Goal: Task Accomplishment & Management: Use online tool/utility

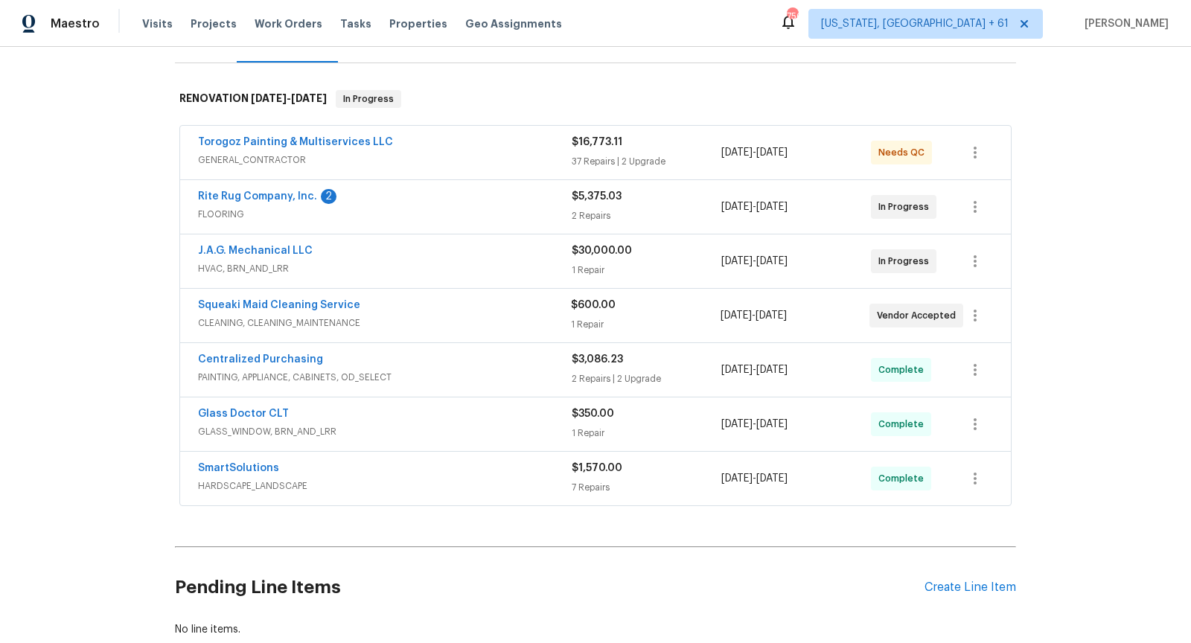
scroll to position [208, 0]
click at [446, 368] on span "PAINTING, APPLIANCE, CABINETS, OD_SELECT" at bounding box center [385, 375] width 374 height 15
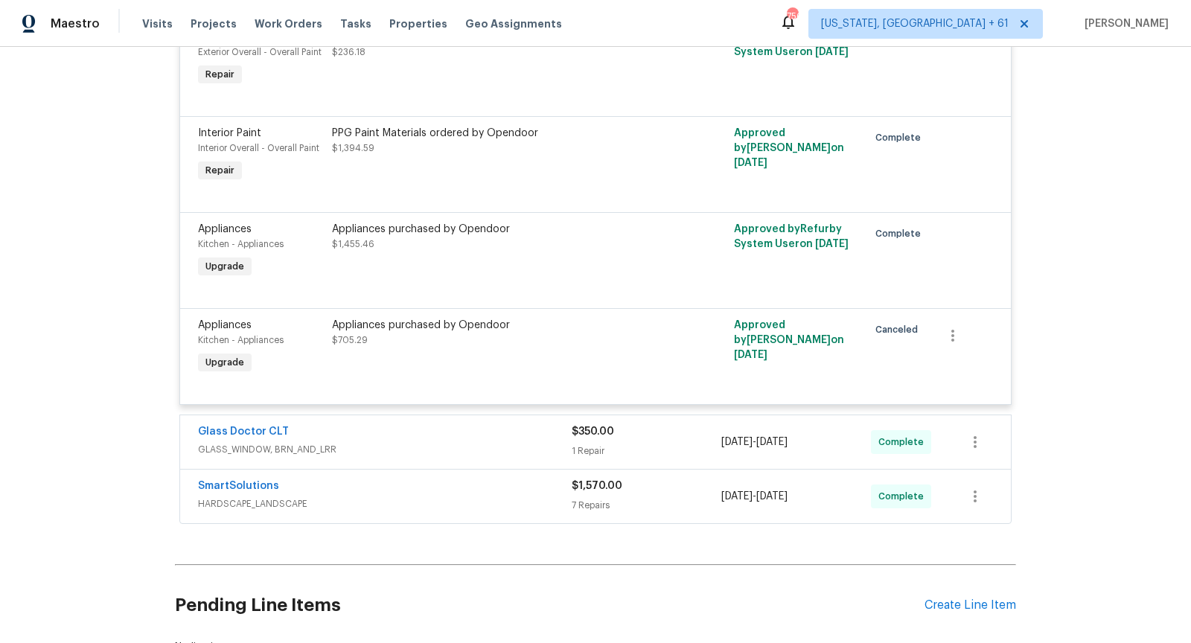
scroll to position [622, 0]
click at [439, 432] on div "Glass Doctor CLT" at bounding box center [385, 432] width 374 height 18
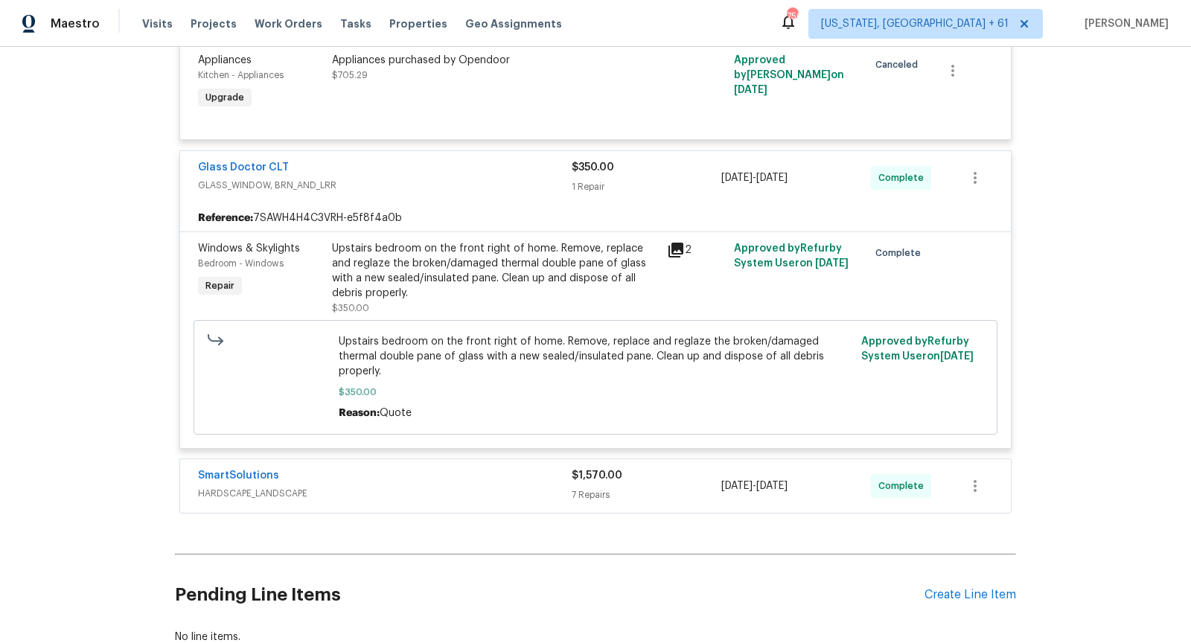
scroll to position [921, 0]
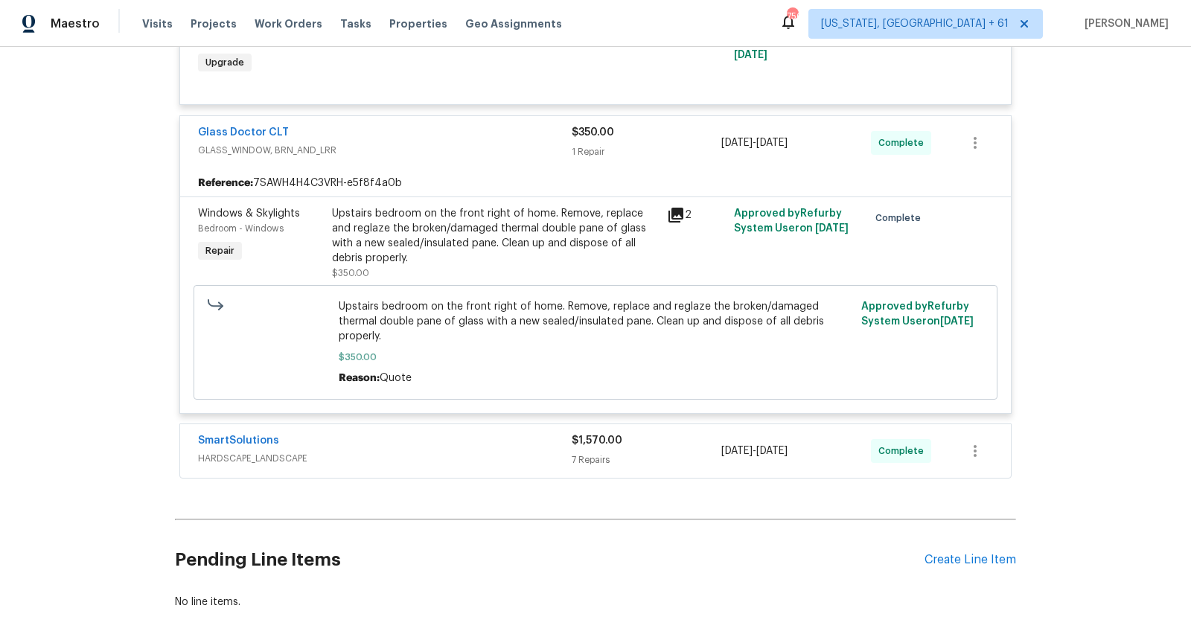
click at [423, 451] on span "HARDSCAPE_LANDSCAPE" at bounding box center [385, 458] width 374 height 15
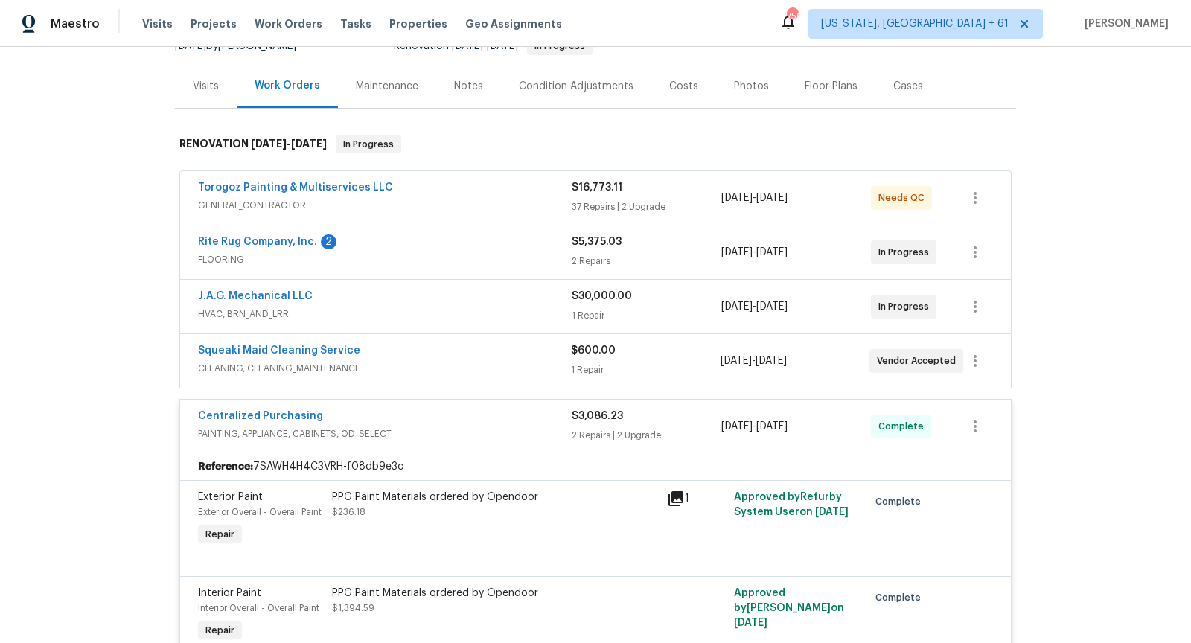
scroll to position [0, 0]
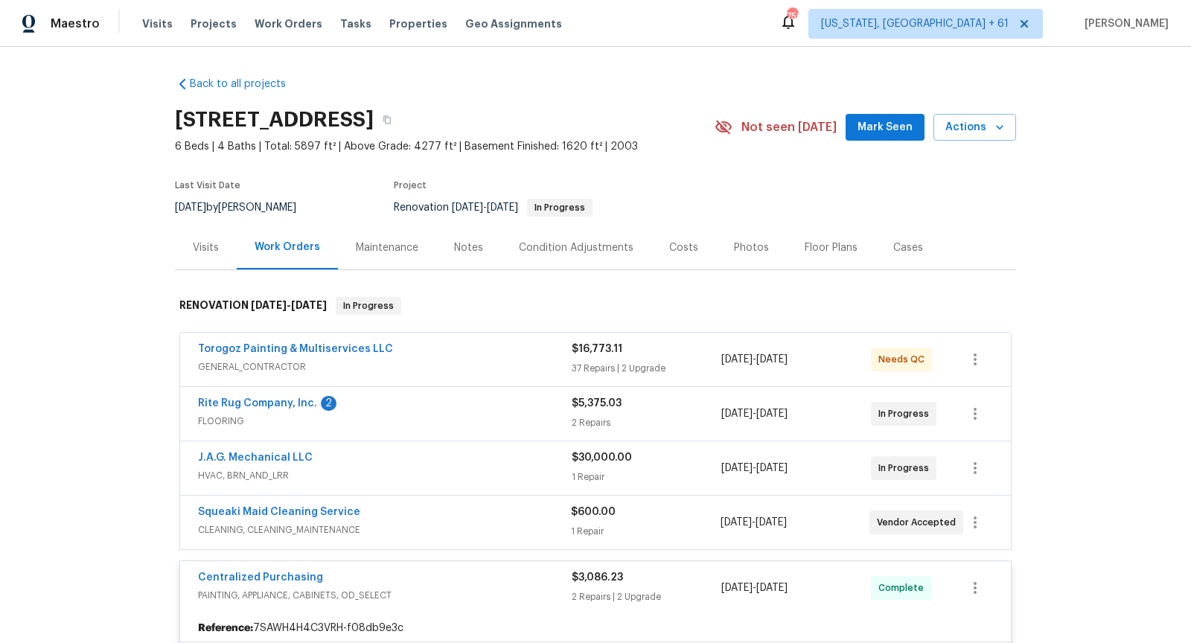
click at [446, 359] on span "GENERAL_CONTRACTOR" at bounding box center [385, 366] width 374 height 15
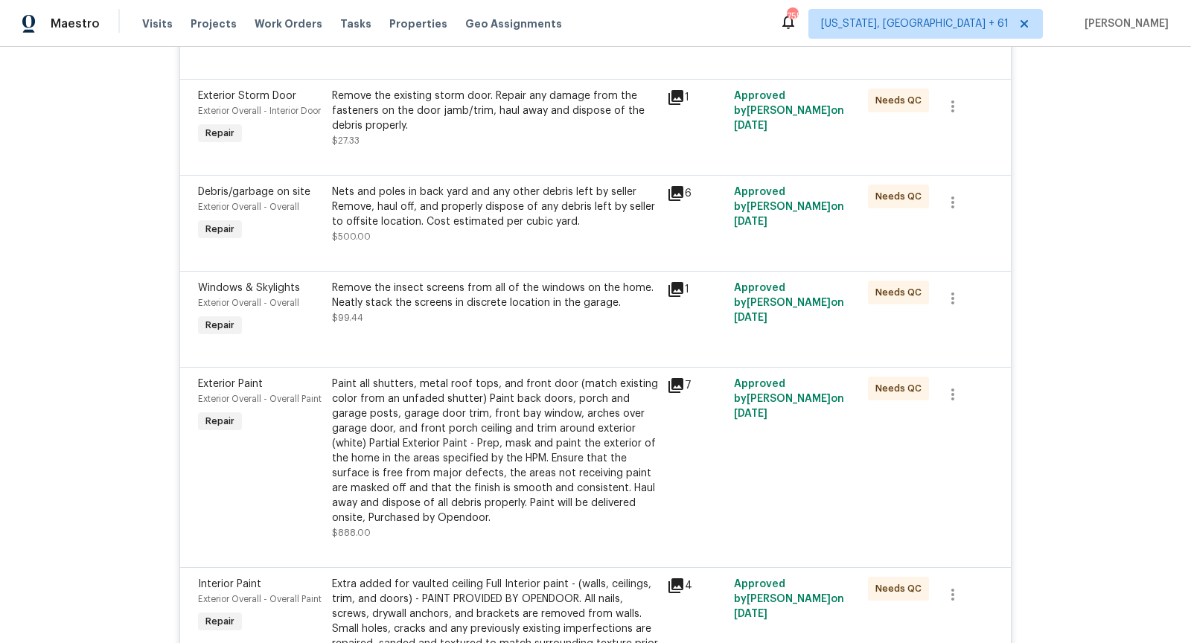
scroll to position [1408, 0]
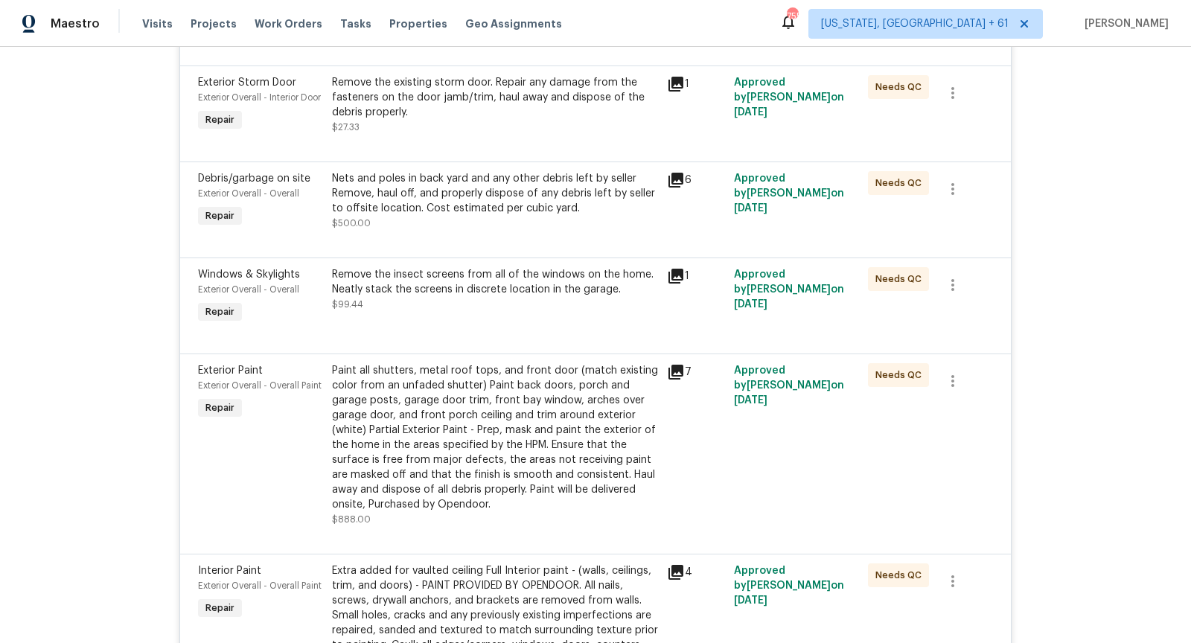
click at [672, 379] on icon at bounding box center [675, 372] width 15 height 15
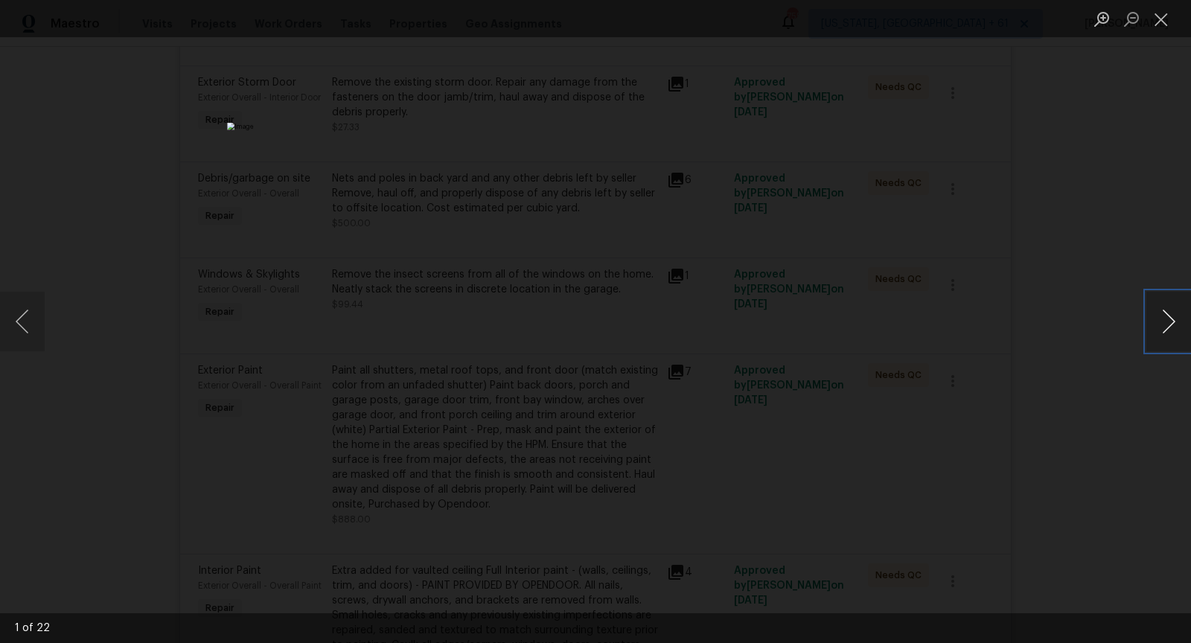
click at [1160, 318] on button "Next image" at bounding box center [1168, 322] width 45 height 60
click at [1164, 324] on button "Next image" at bounding box center [1168, 322] width 45 height 60
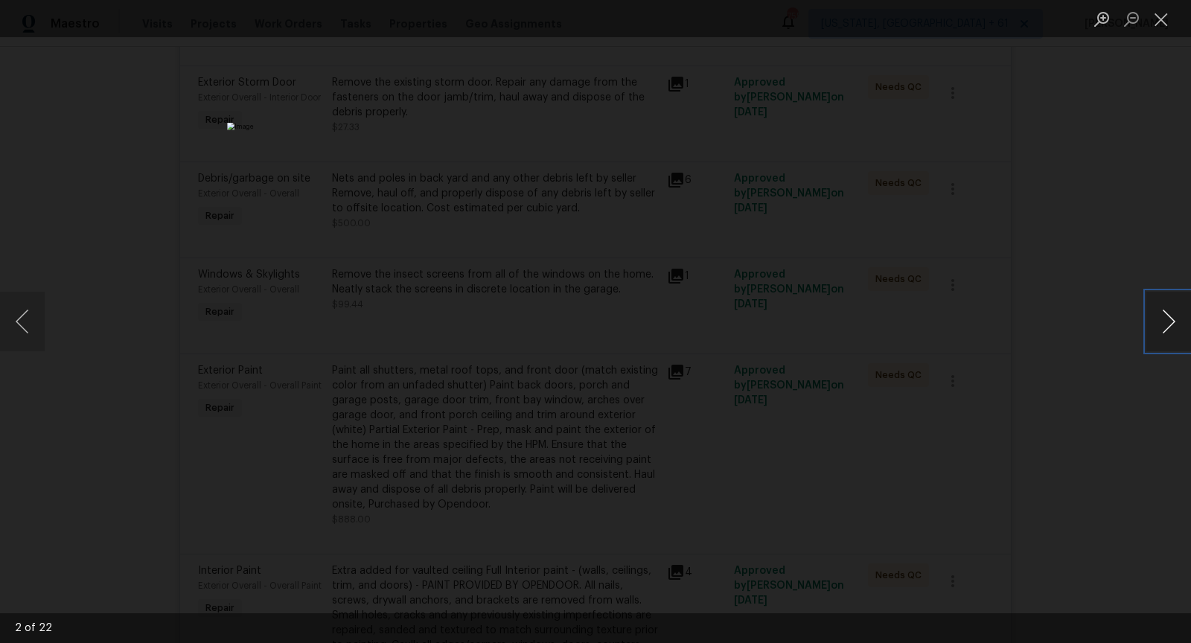
click at [1164, 324] on button "Next image" at bounding box center [1168, 322] width 45 height 60
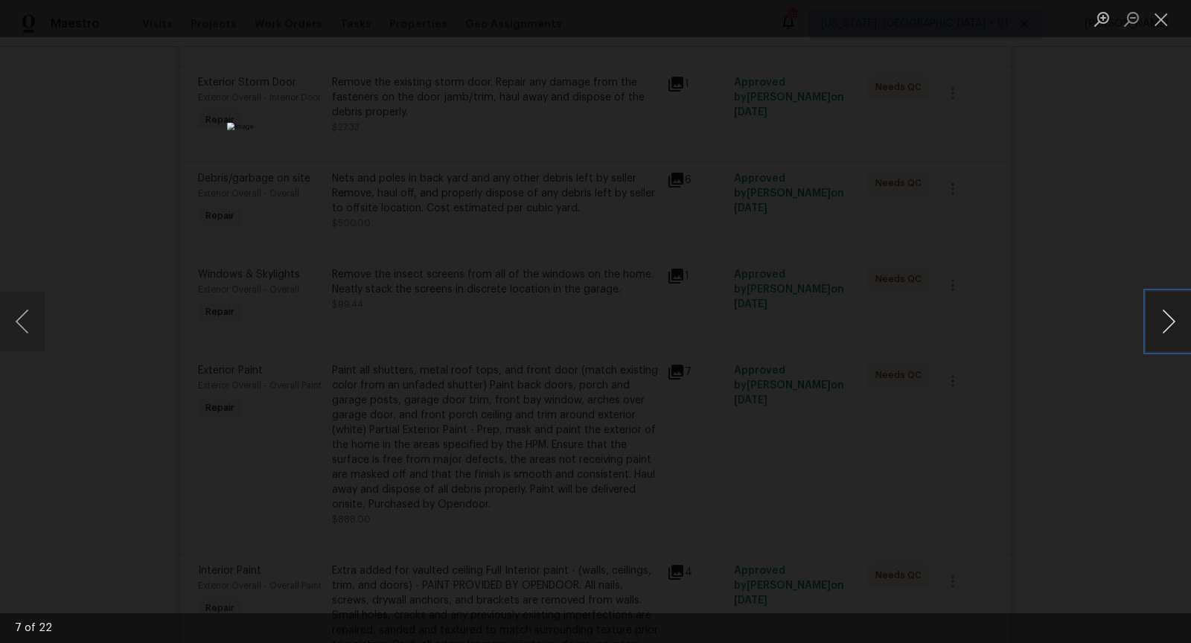
click at [1164, 324] on button "Next image" at bounding box center [1168, 322] width 45 height 60
click at [1165, 9] on button "Close lightbox" at bounding box center [1161, 19] width 30 height 26
